Goal: Task Accomplishment & Management: Manage account settings

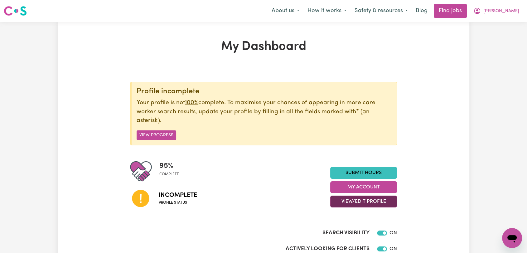
click at [353, 199] on button "View/Edit Profile" at bounding box center [363, 201] width 67 height 12
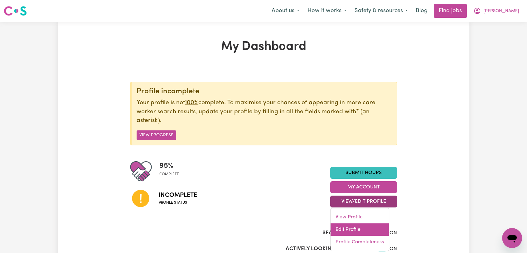
click at [353, 225] on link "Edit Profile" at bounding box center [359, 229] width 58 height 12
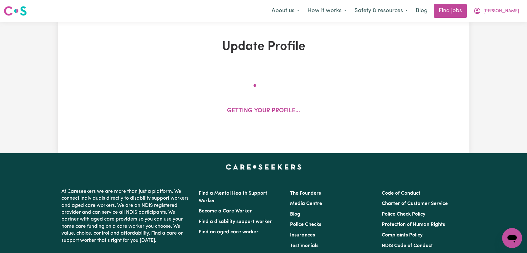
select select "female"
select select "Australian PR"
select select "Studying a healthcare related degree or qualification"
select select "46"
select select "56"
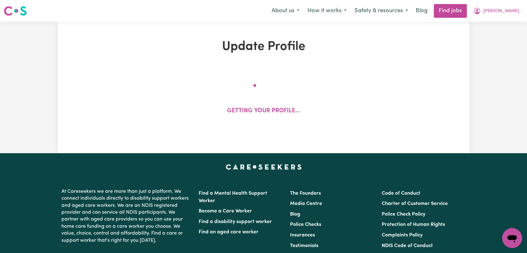
select select "70"
select select "90"
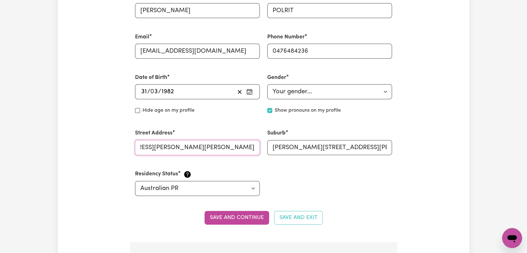
scroll to position [0, 81]
drag, startPoint x: 212, startPoint y: 146, endPoint x: 265, endPoint y: 149, distance: 52.4
click at [265, 149] on div "First Name KAYE Last Name POLRIT Email kpollrit@gmail.com Phone Number 04764842…" at bounding box center [263, 94] width 264 height 219
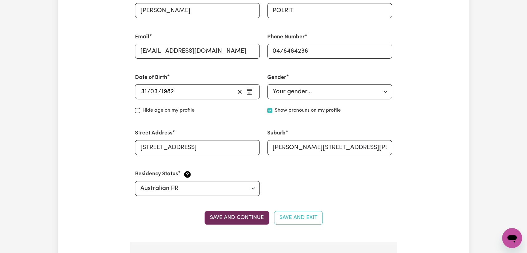
click at [241, 218] on button "Save and continue" at bounding box center [236, 218] width 65 height 14
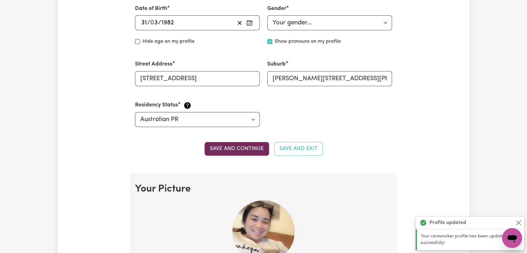
scroll to position [276, 0]
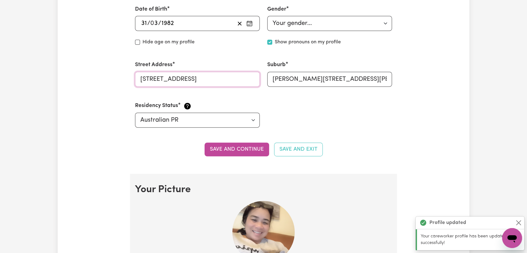
click at [199, 81] on input "4/209 Cumberland road" at bounding box center [197, 79] width 125 height 15
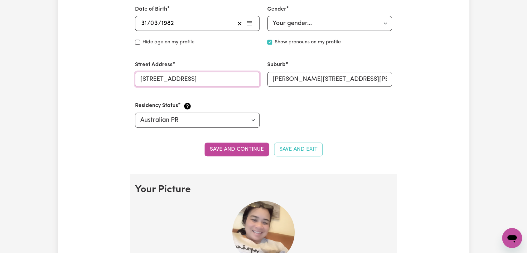
click at [199, 81] on input "4/209 Cumberland Road" at bounding box center [197, 79] width 125 height 15
type input "4/209 Cumberland Road"
click at [229, 145] on button "Save and continue" at bounding box center [236, 149] width 65 height 14
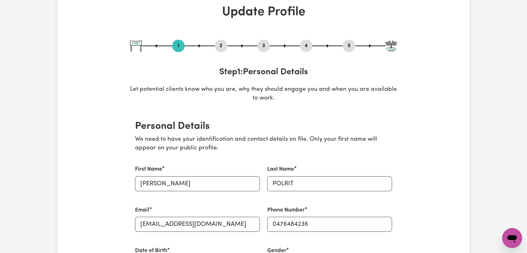
scroll to position [0, 0]
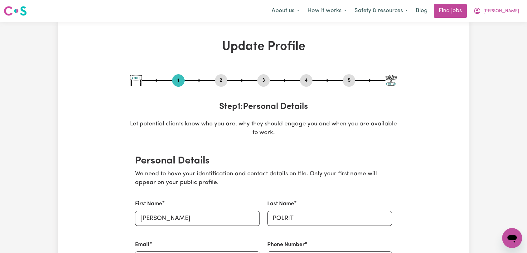
click at [219, 81] on button "2" at bounding box center [221, 80] width 12 height 8
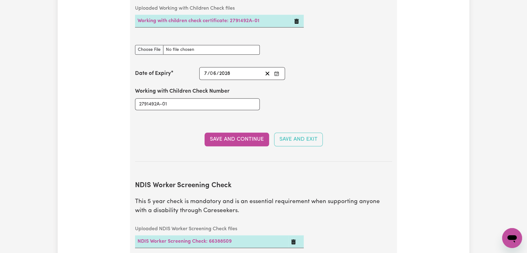
scroll to position [693, 0]
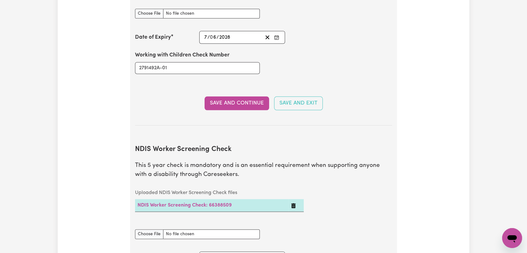
click at [459, 125] on div "Update Profile 1 2 3 4 5 Step 2 : Referees and Safety Checks To have an active …" at bounding box center [263, 56] width 411 height 1418
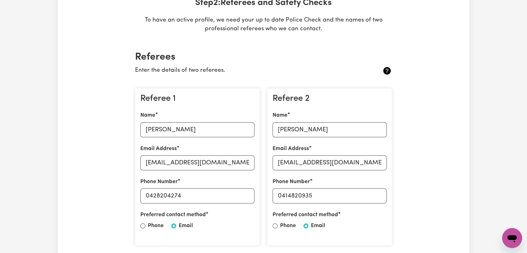
scroll to position [0, 0]
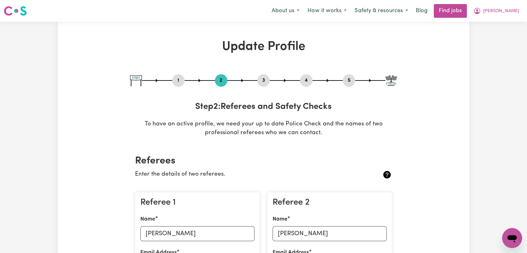
click at [266, 84] on button "3" at bounding box center [263, 80] width 12 height 8
select select "2025"
select select "Certificate III (Individual Support)"
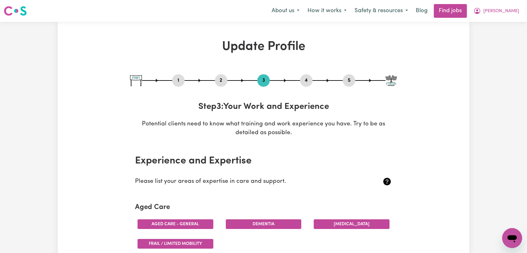
click at [305, 83] on button "4" at bounding box center [306, 80] width 12 height 8
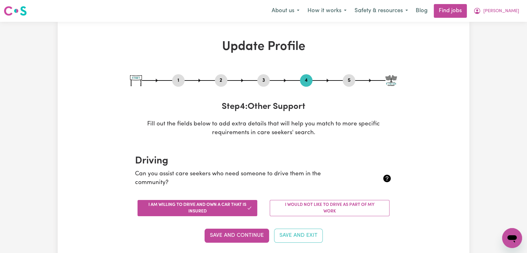
click at [345, 82] on button "5" at bounding box center [349, 80] width 12 height 8
select select "I am providing services privately on my own"
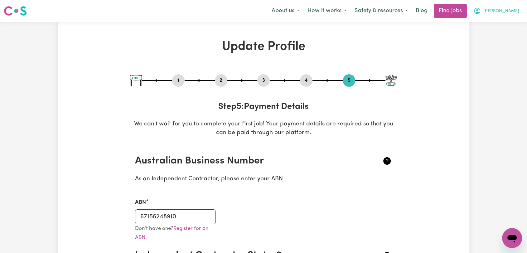
click at [513, 7] on button "[PERSON_NAME]" at bounding box center [496, 10] width 54 height 13
click at [494, 49] on link "Logout" at bounding box center [498, 48] width 49 height 12
